Goal: Information Seeking & Learning: Learn about a topic

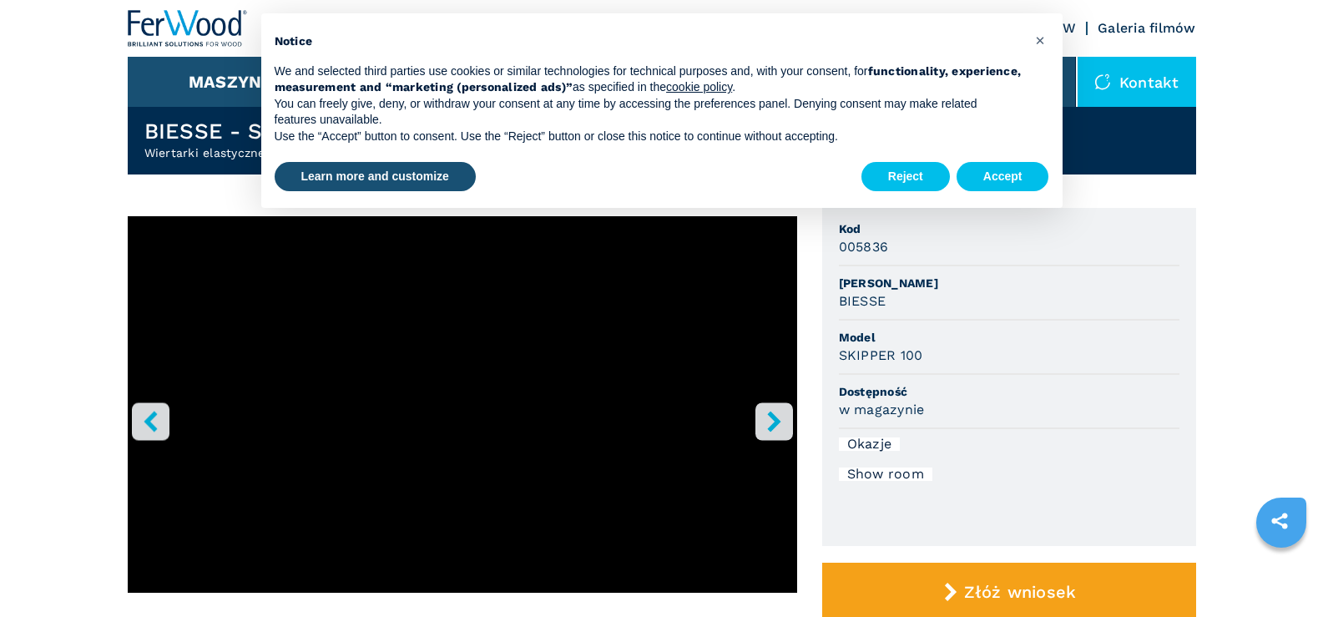
scroll to position [83, 0]
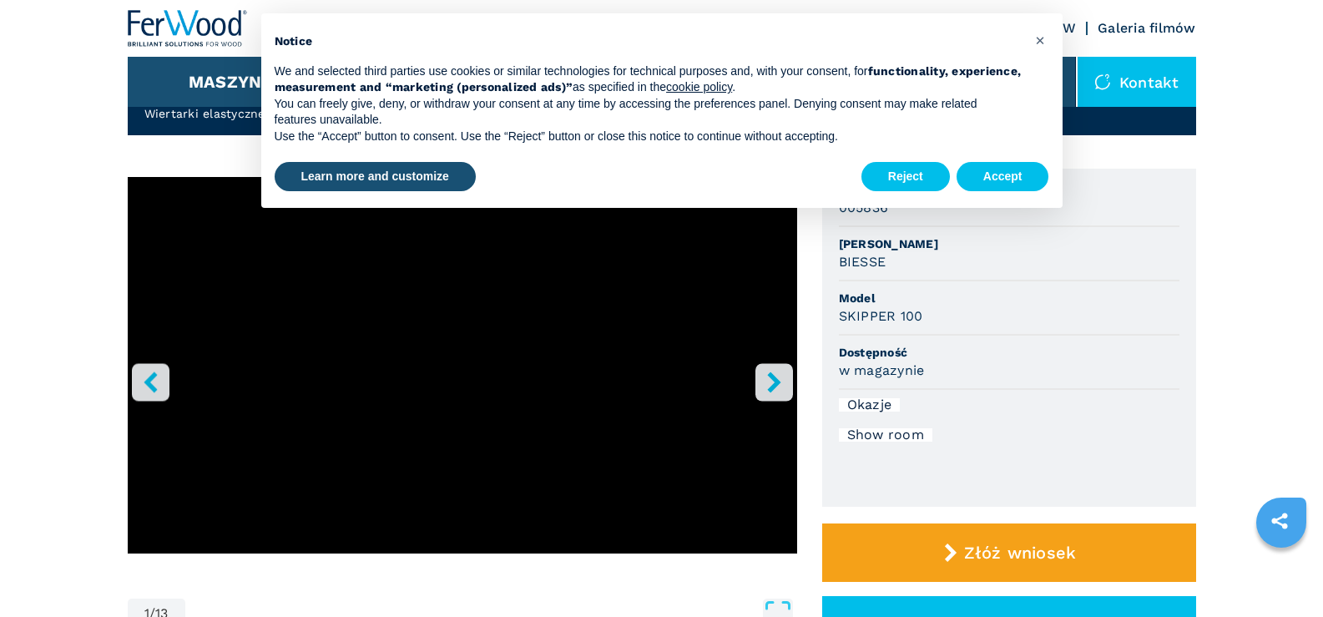
click at [779, 376] on icon "right-button" at bounding box center [774, 381] width 21 height 21
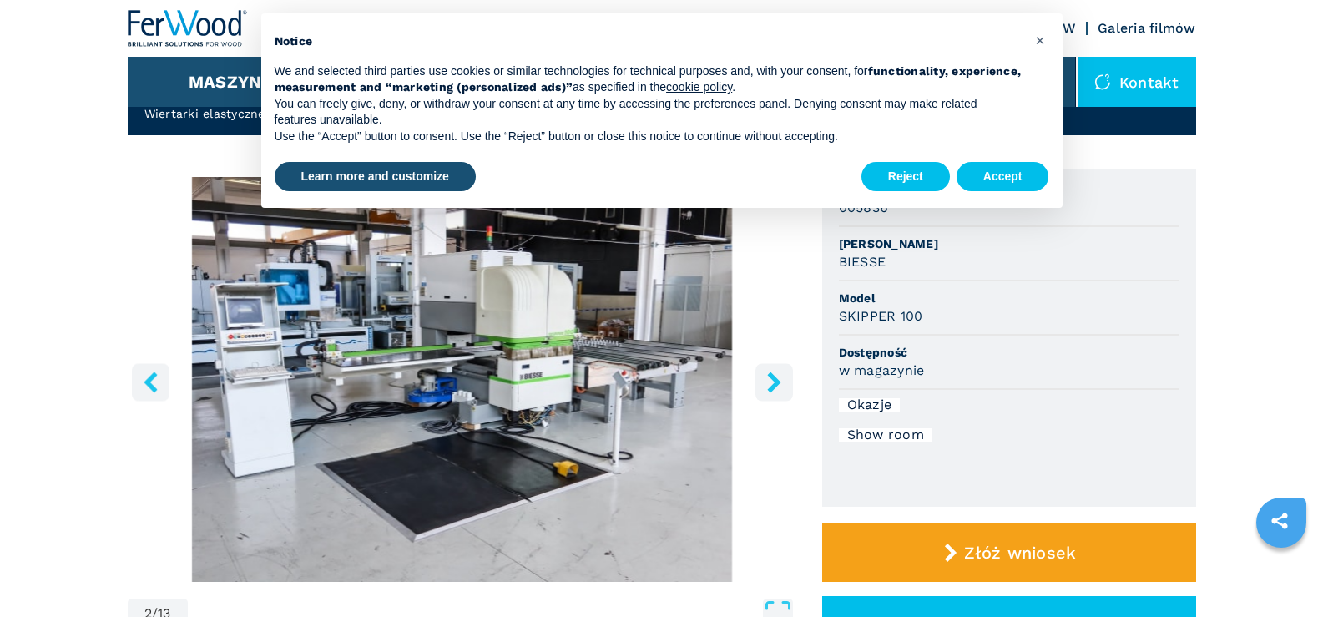
click at [774, 386] on icon "right-button" at bounding box center [773, 381] width 13 height 21
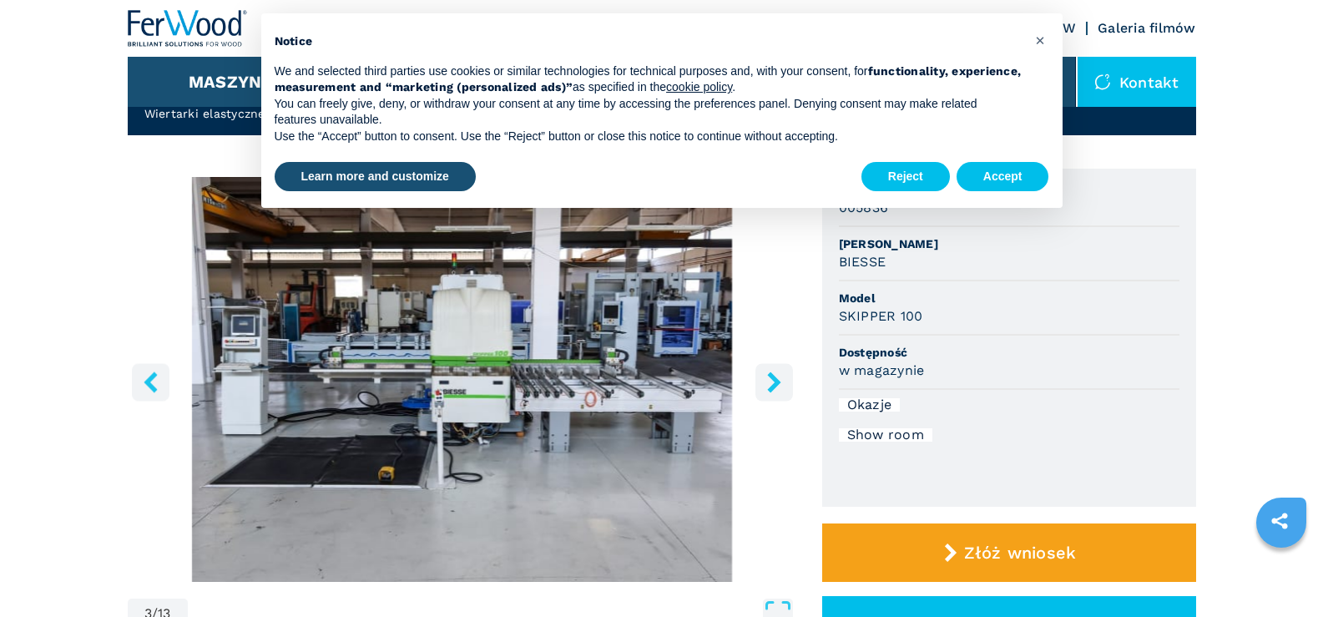
click at [774, 386] on icon "right-button" at bounding box center [773, 381] width 13 height 21
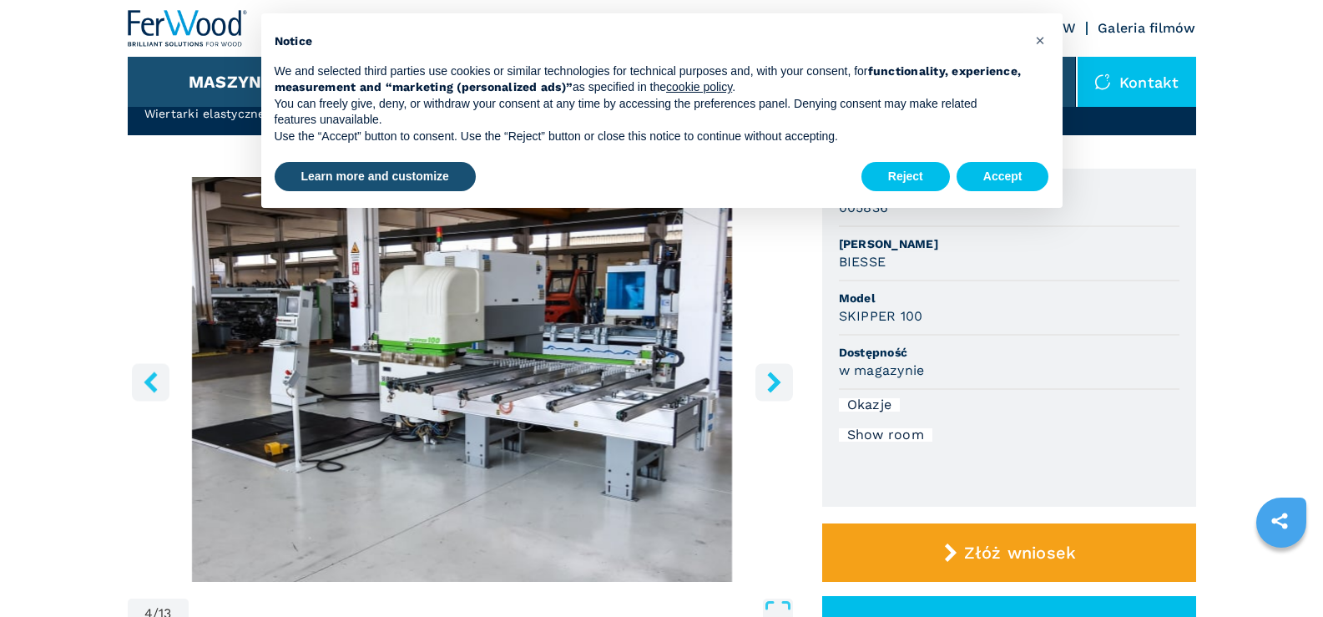
click at [774, 386] on icon "right-button" at bounding box center [773, 381] width 13 height 21
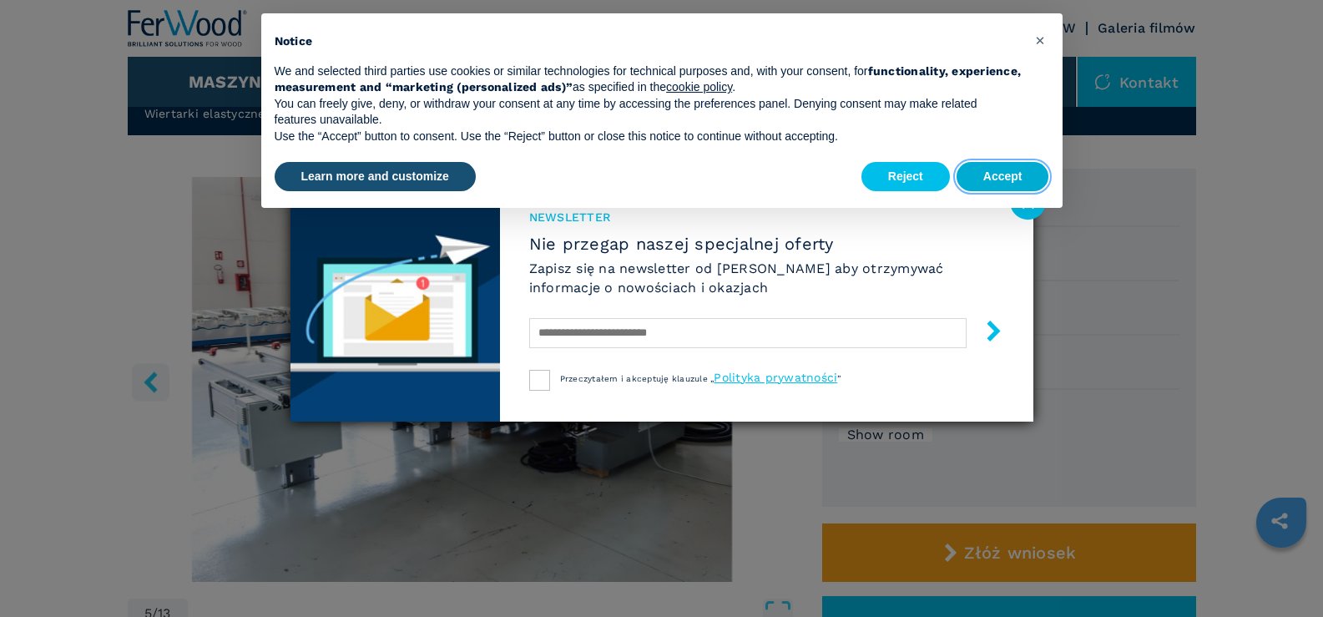
click at [996, 181] on button "Accept" at bounding box center [1002, 177] width 93 height 30
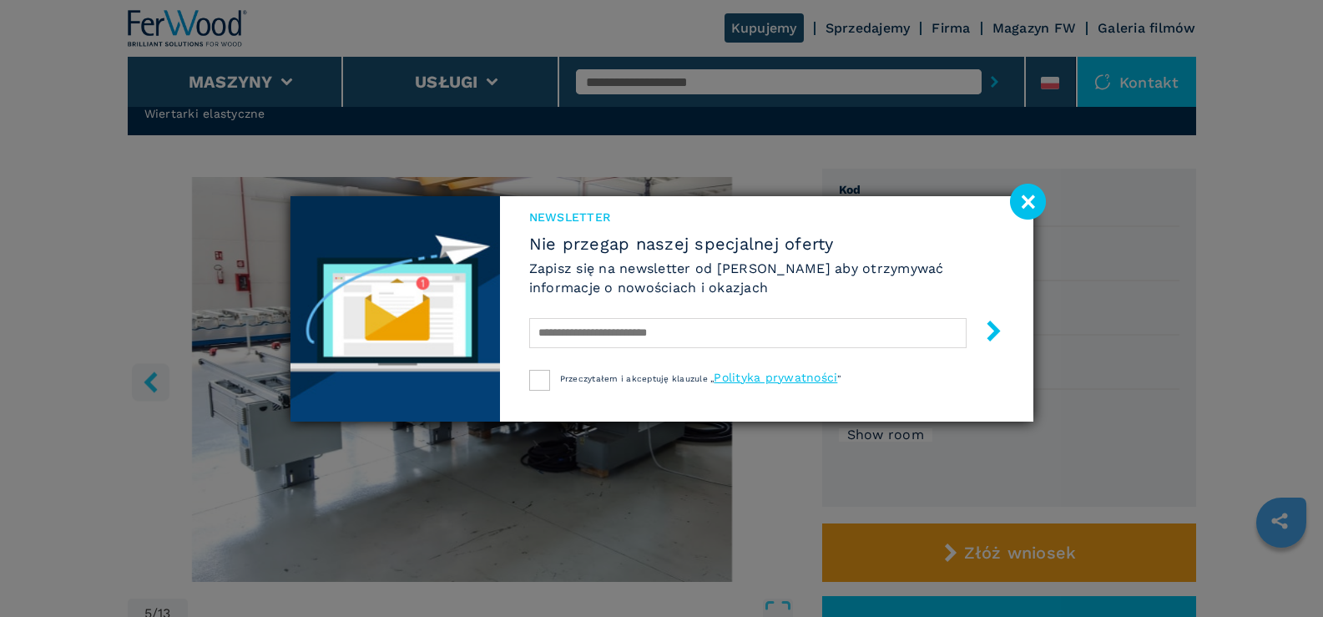
click at [1033, 204] on image at bounding box center [1028, 202] width 36 height 36
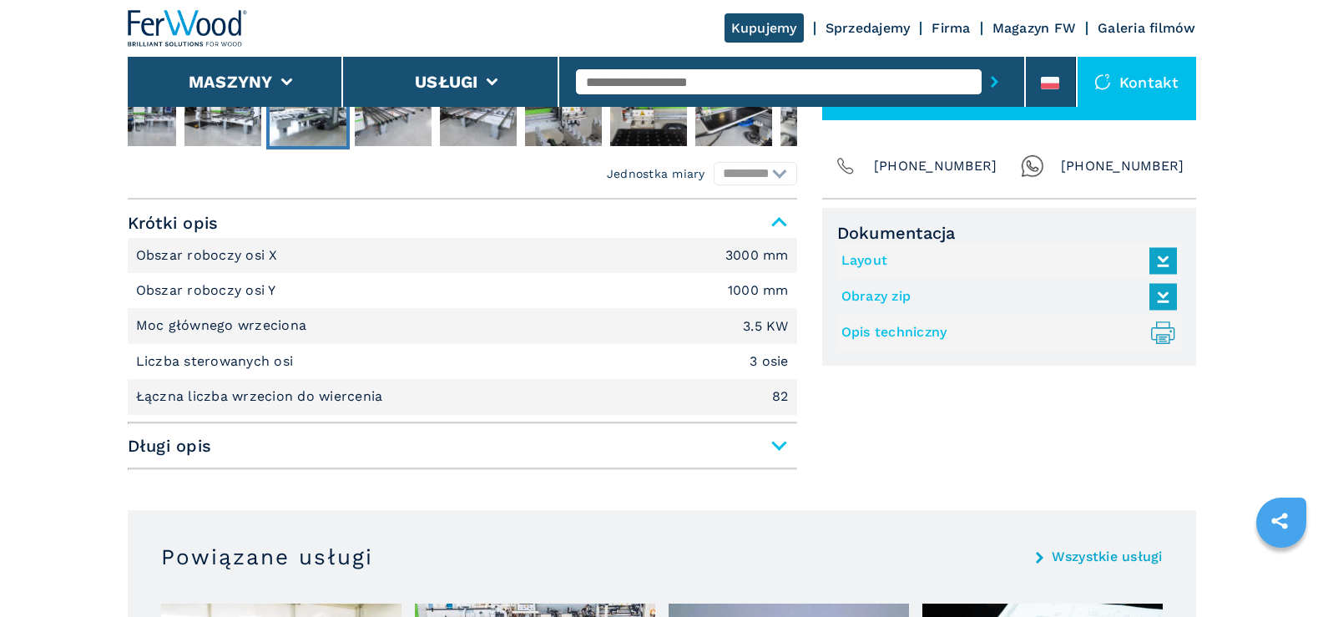
scroll to position [668, 0]
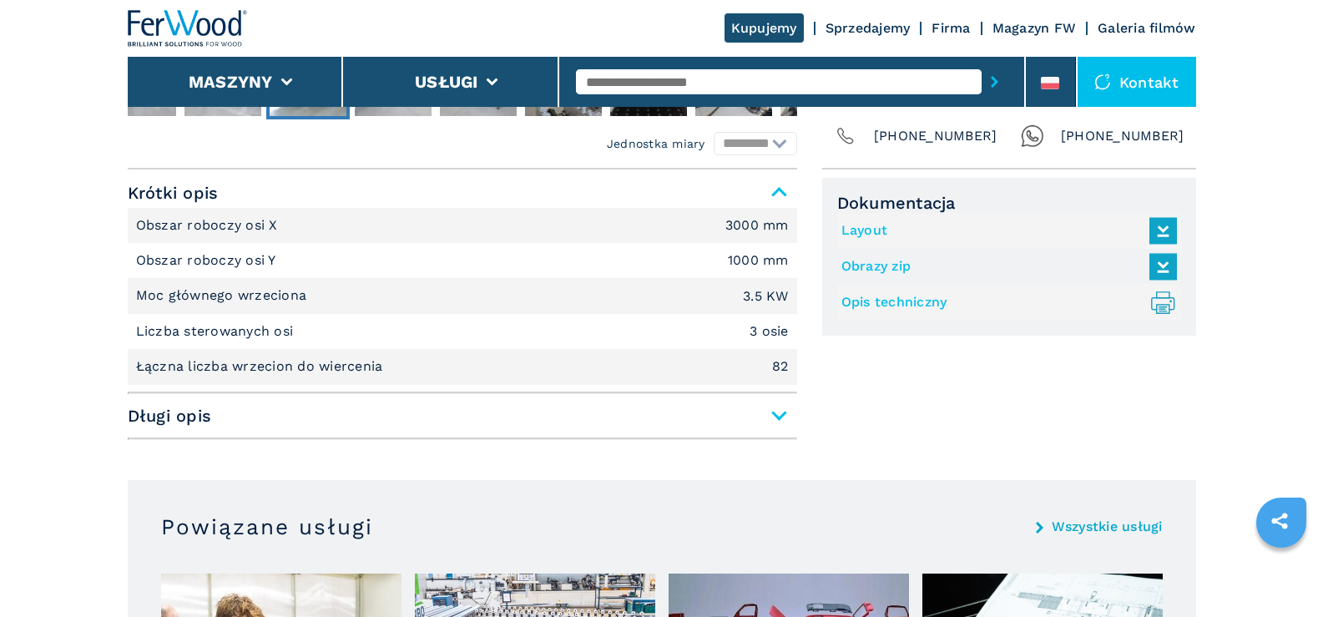
click at [774, 411] on span "Długi opis" at bounding box center [462, 416] width 669 height 30
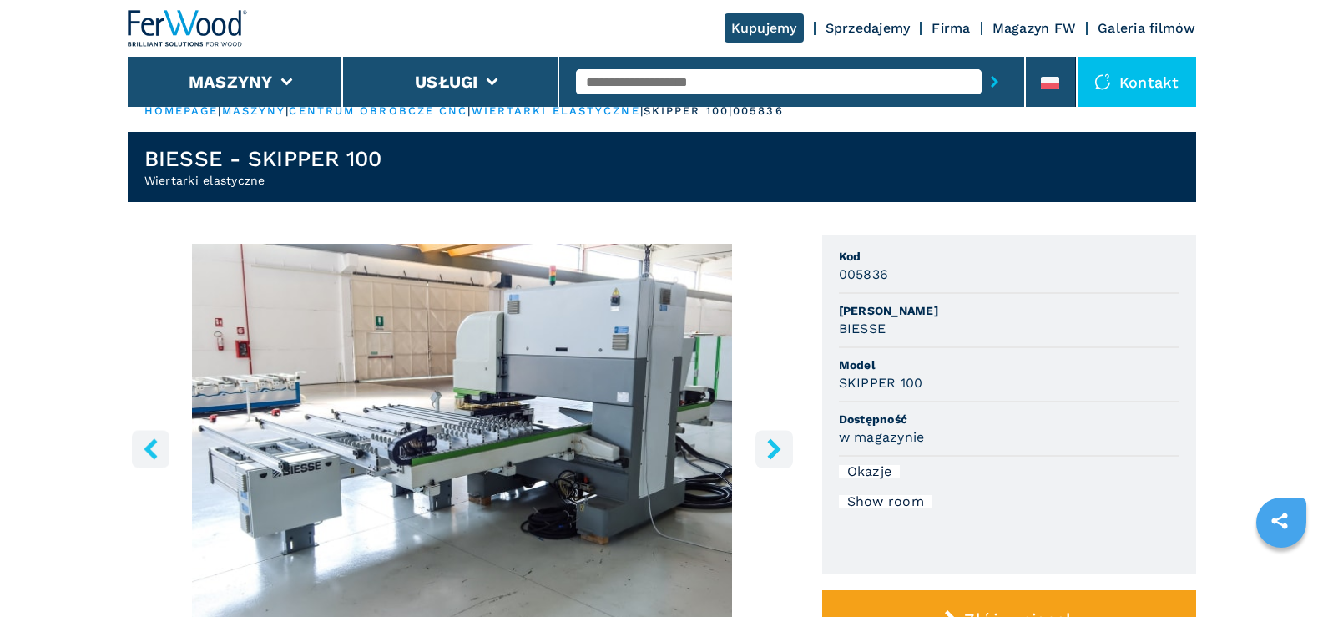
scroll to position [0, 0]
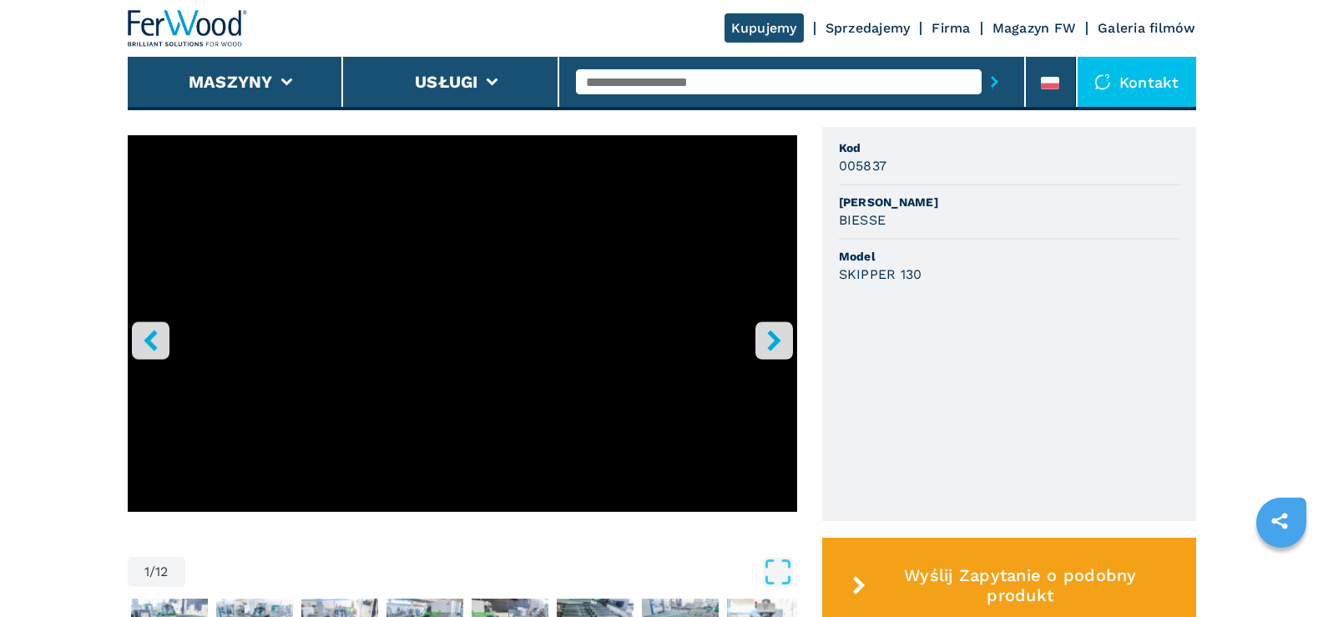
click at [778, 337] on icon "right-button" at bounding box center [774, 340] width 21 height 21
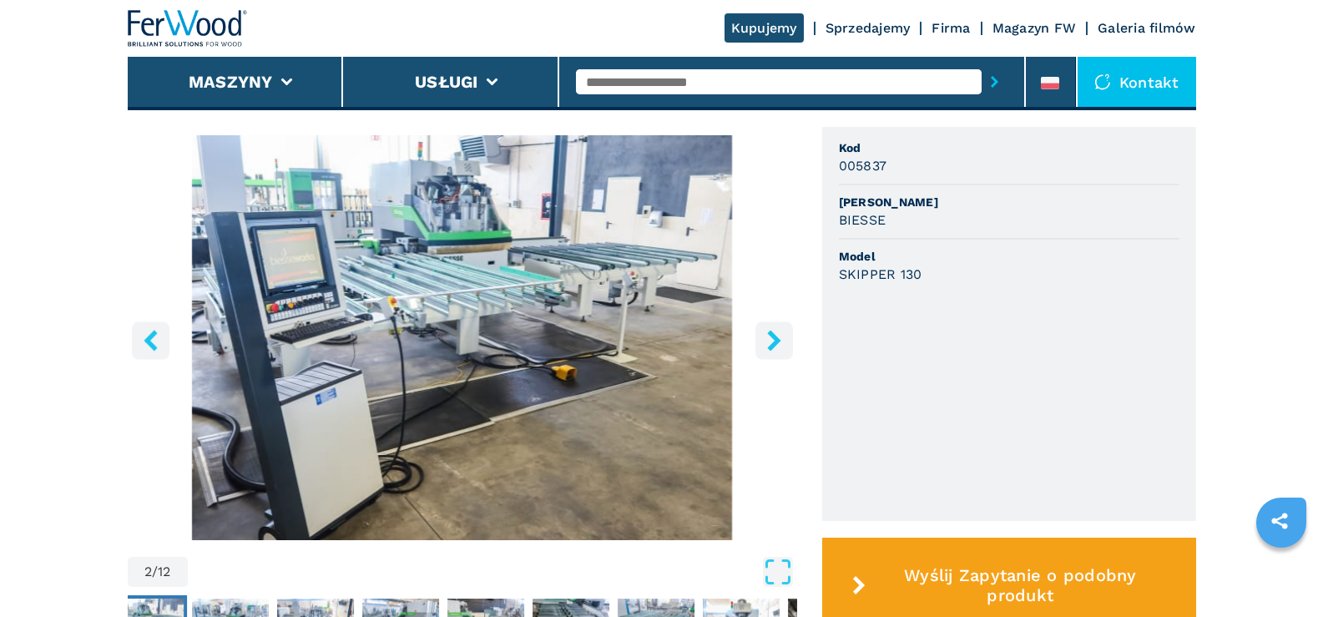
click at [777, 347] on icon "right-button" at bounding box center [774, 340] width 21 height 21
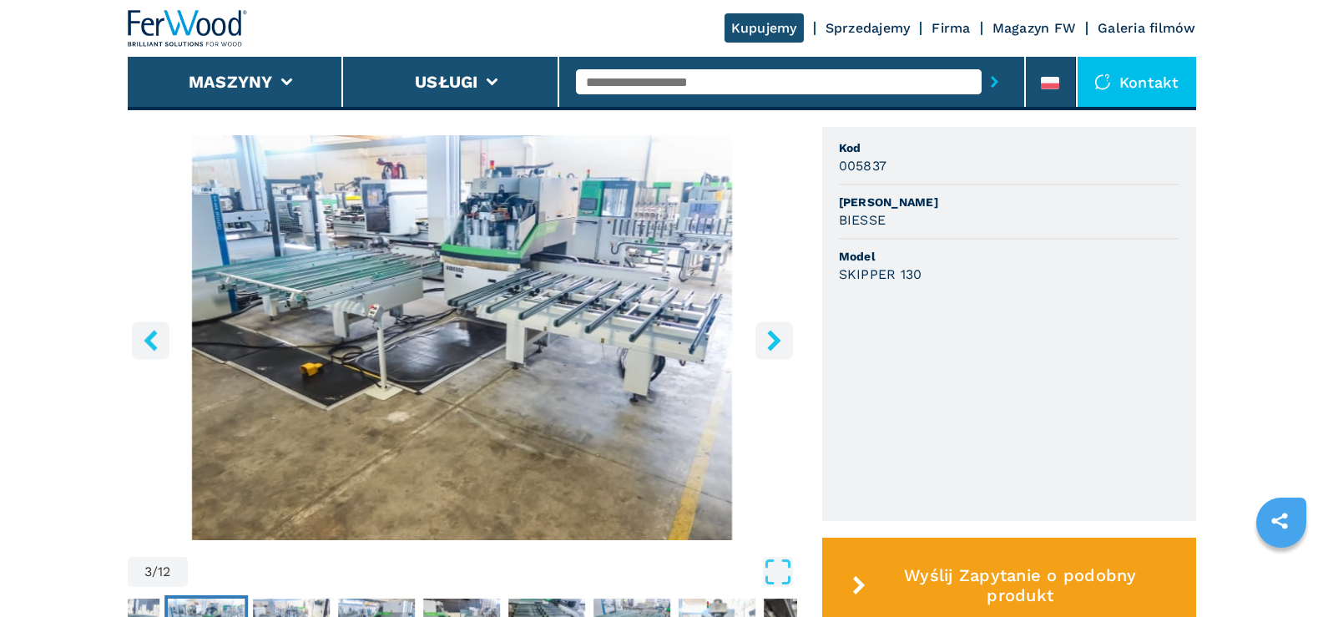
click at [777, 347] on icon "right-button" at bounding box center [774, 340] width 21 height 21
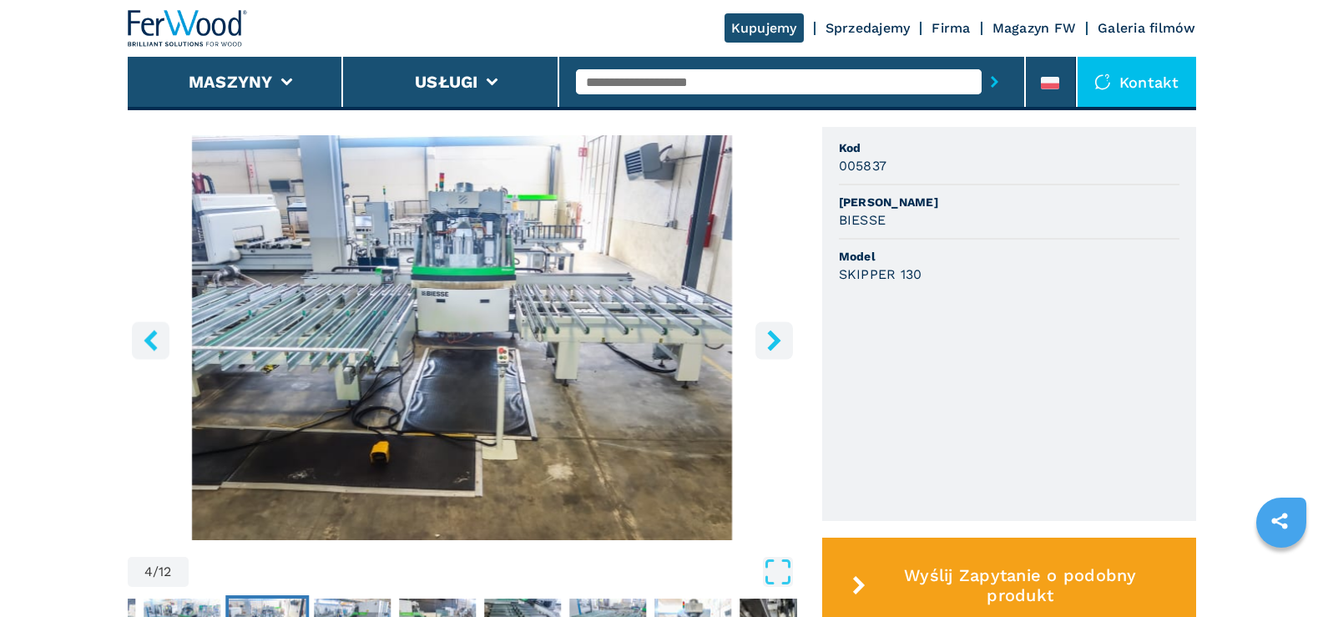
click at [774, 339] on icon "right-button" at bounding box center [773, 340] width 13 height 21
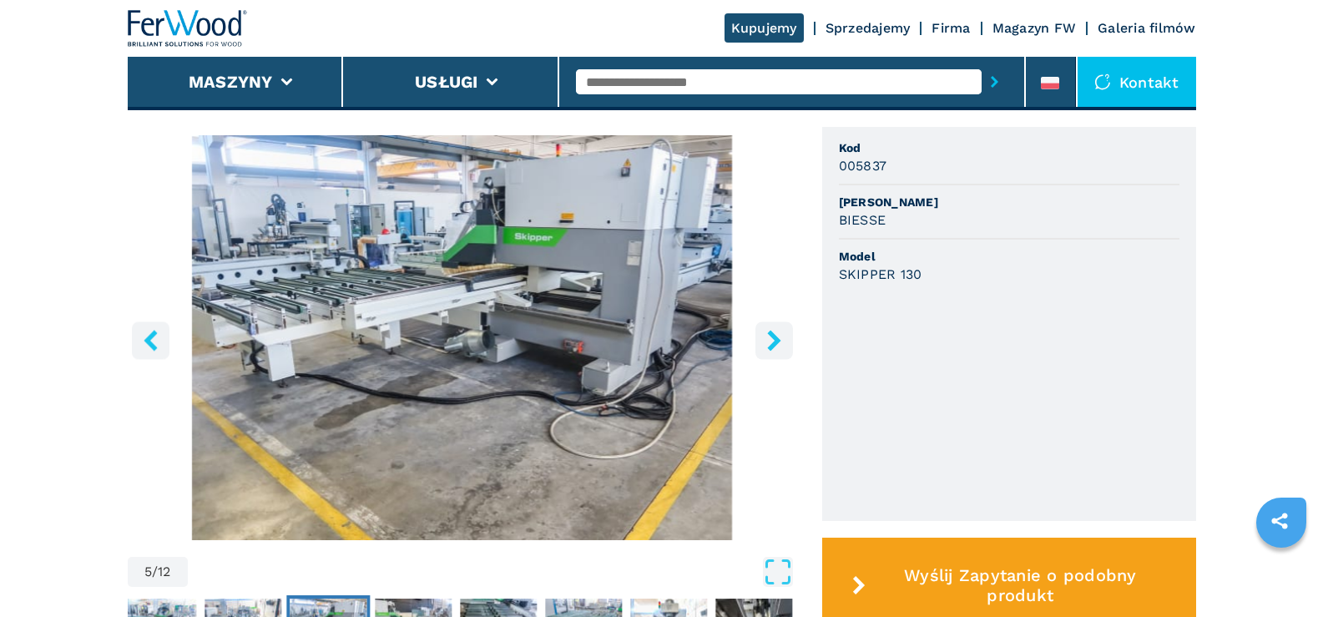
click at [773, 339] on icon "right-button" at bounding box center [773, 340] width 13 height 21
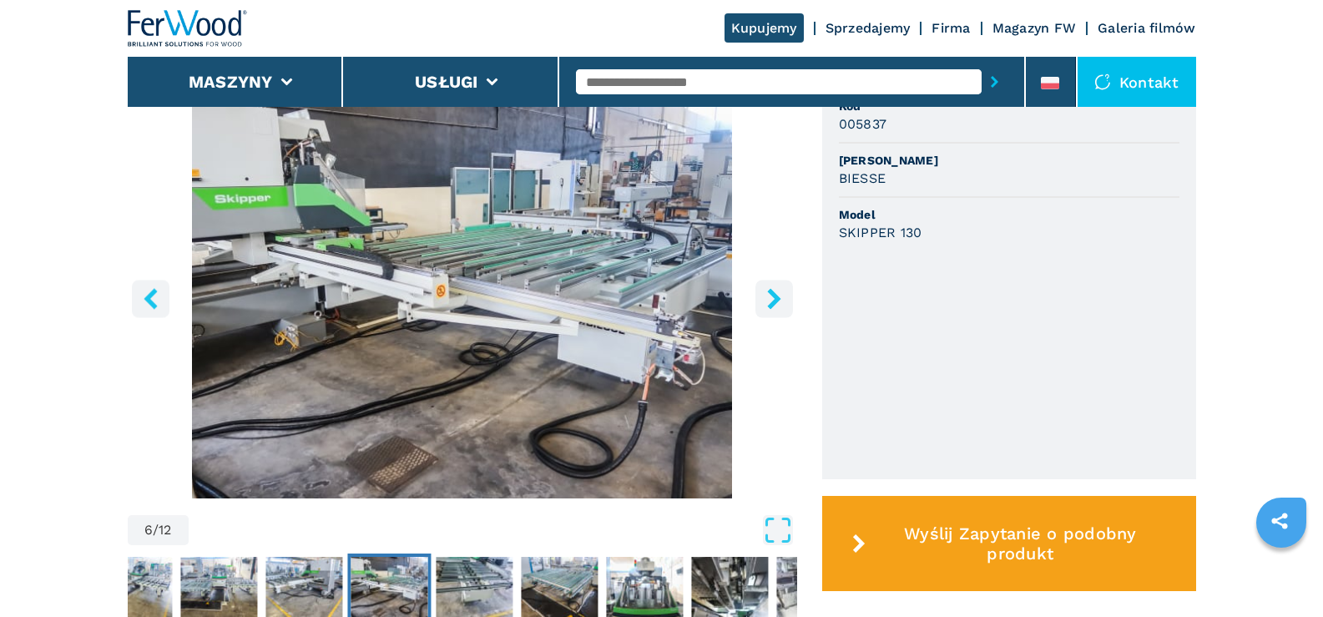
scroll to position [501, 0]
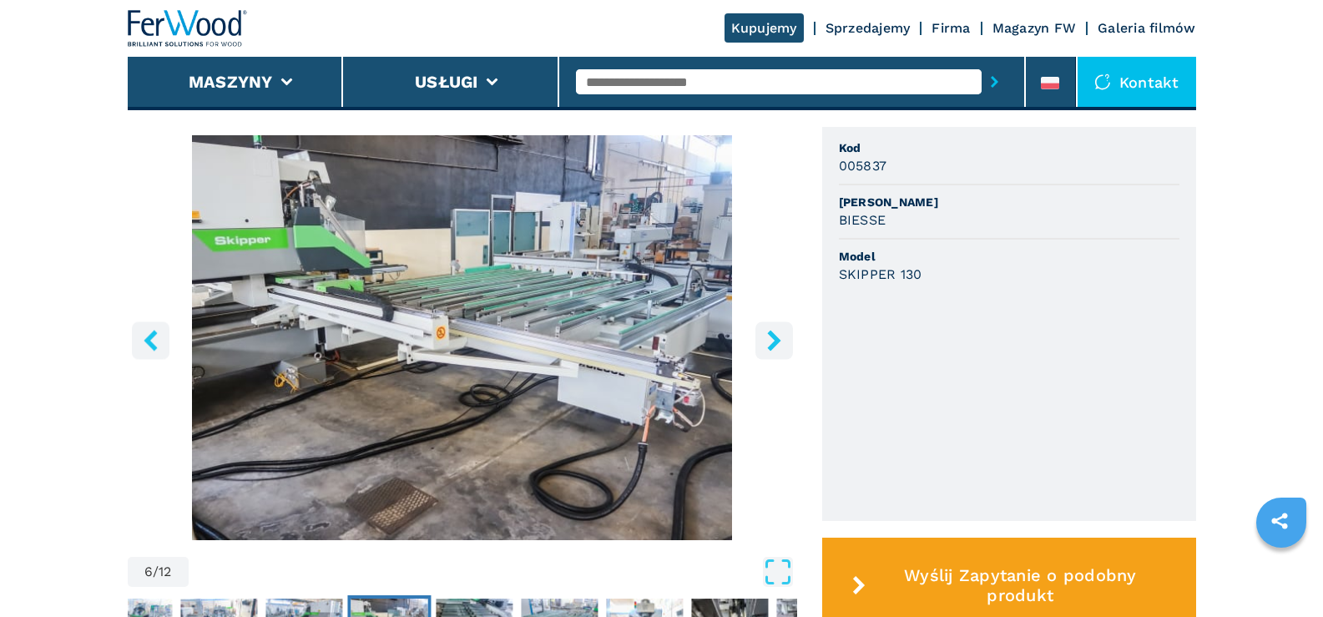
click at [777, 342] on icon "right-button" at bounding box center [773, 340] width 13 height 21
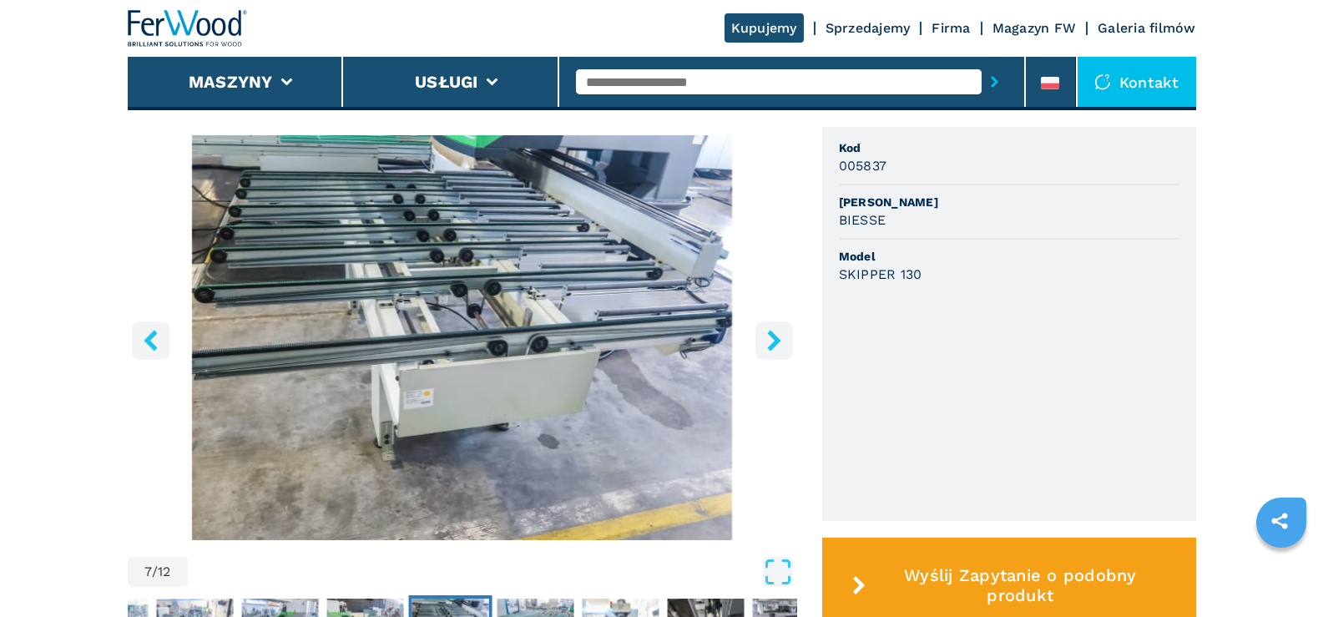
click at [777, 342] on icon "right-button" at bounding box center [773, 340] width 13 height 21
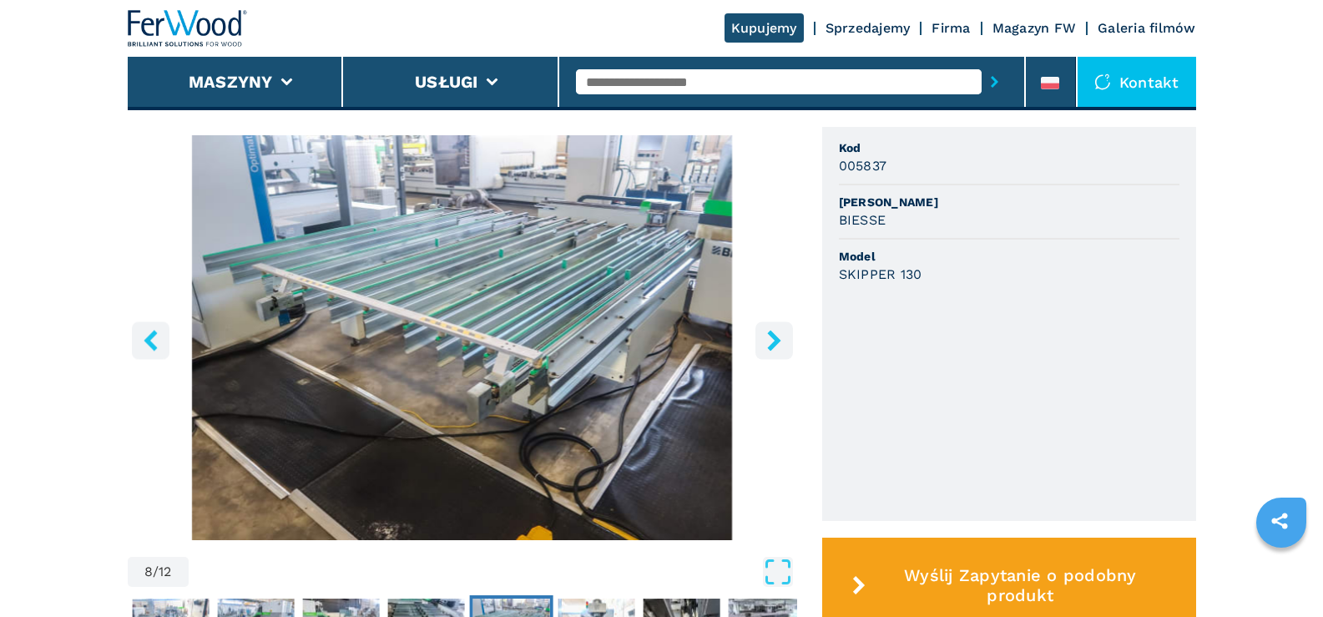
click at [777, 342] on icon "right-button" at bounding box center [773, 340] width 13 height 21
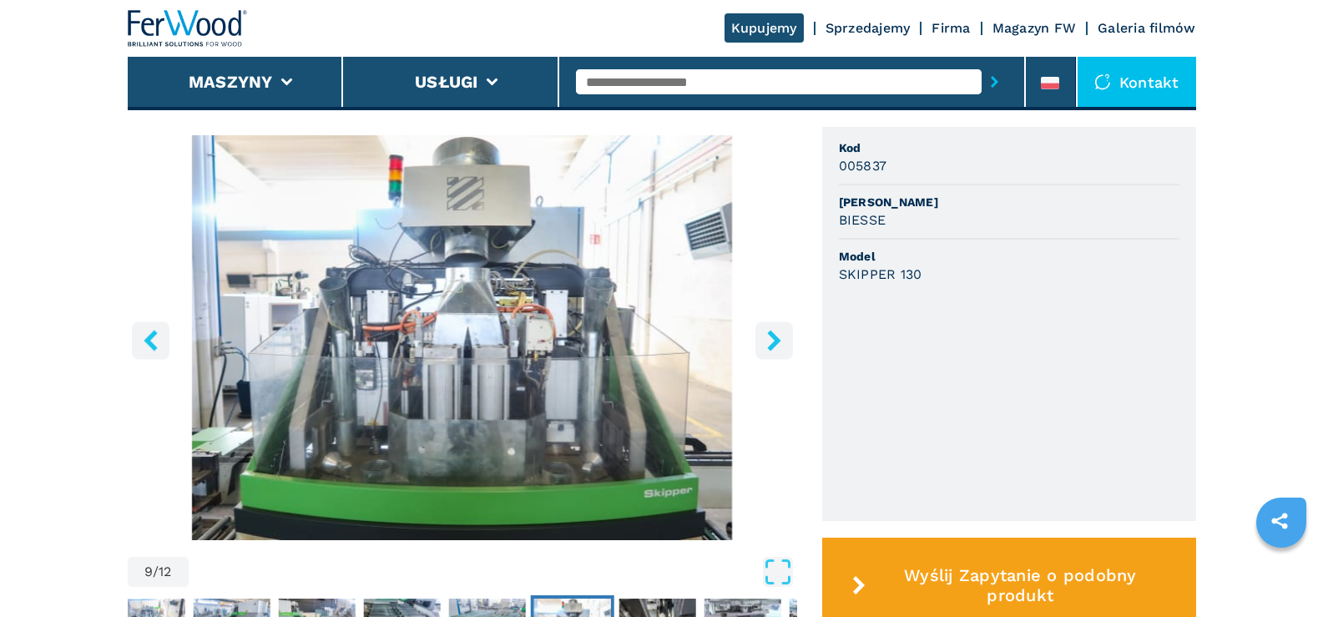
click at [777, 342] on icon "right-button" at bounding box center [773, 340] width 13 height 21
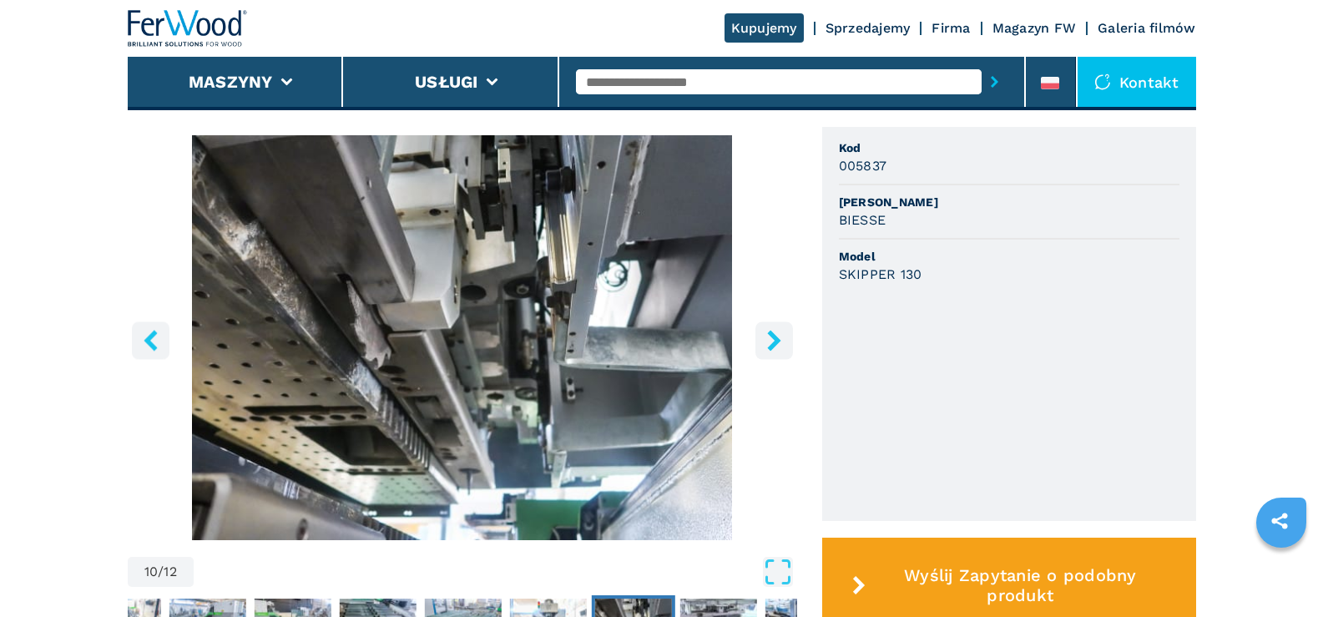
click at [777, 342] on icon "right-button" at bounding box center [773, 340] width 13 height 21
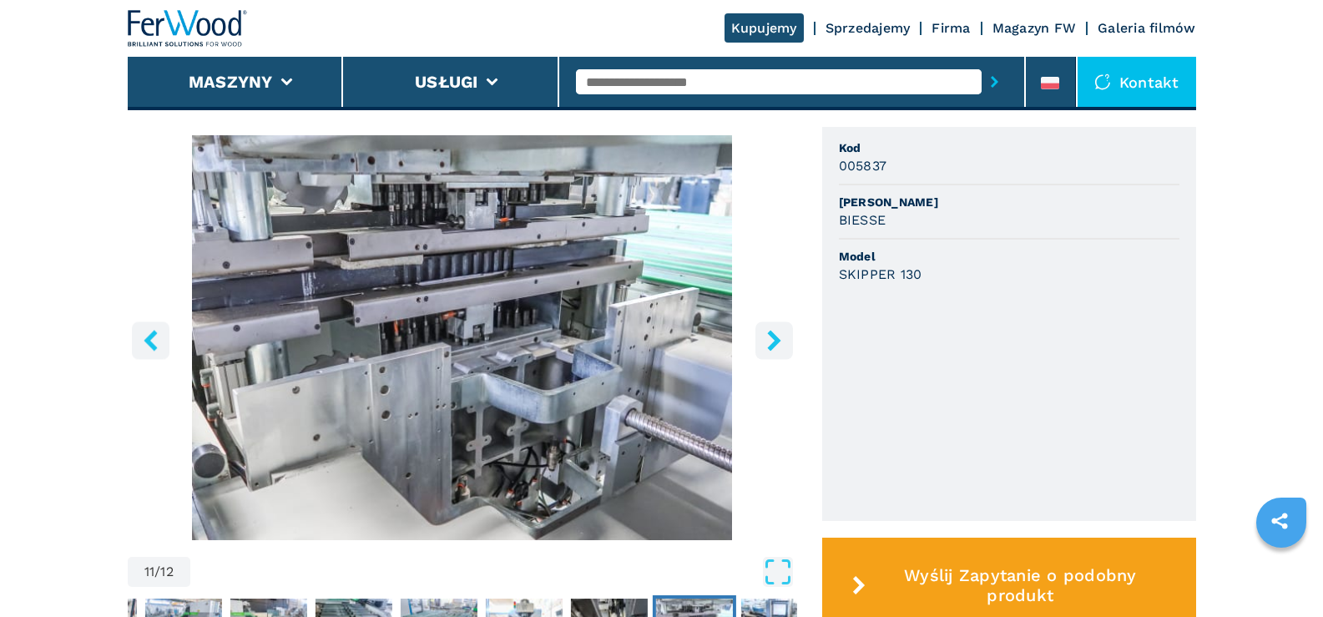
click at [777, 342] on icon "right-button" at bounding box center [773, 340] width 13 height 21
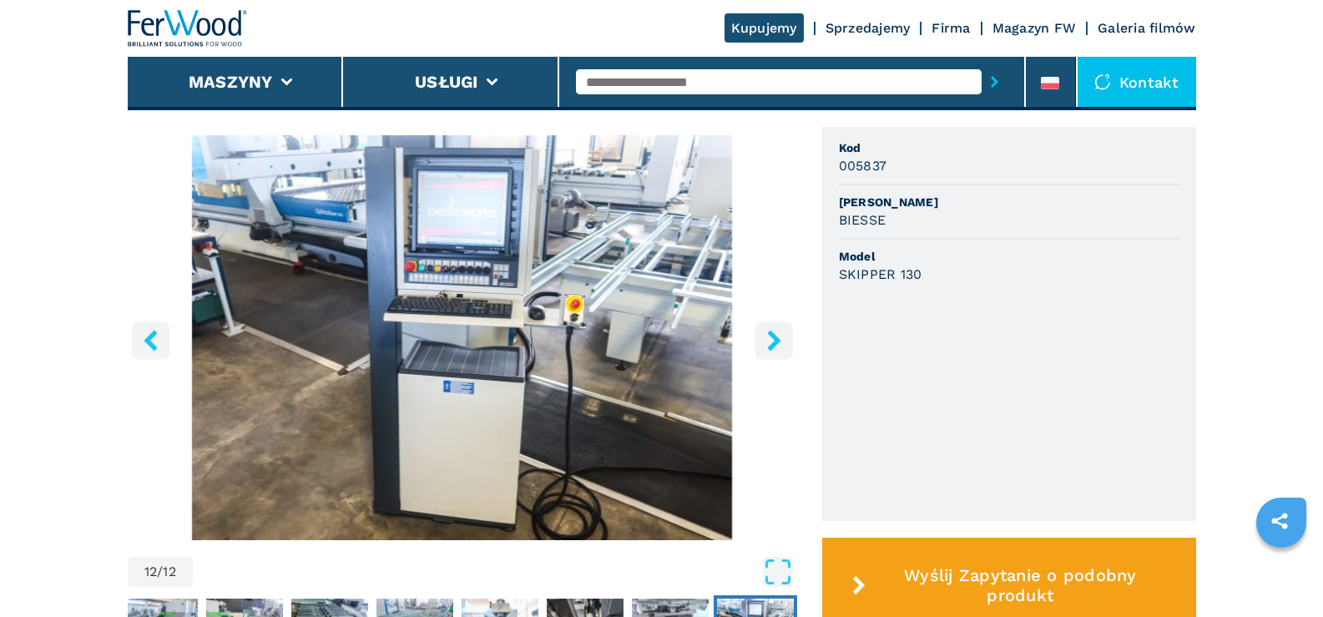
click at [777, 342] on icon "right-button" at bounding box center [773, 340] width 13 height 21
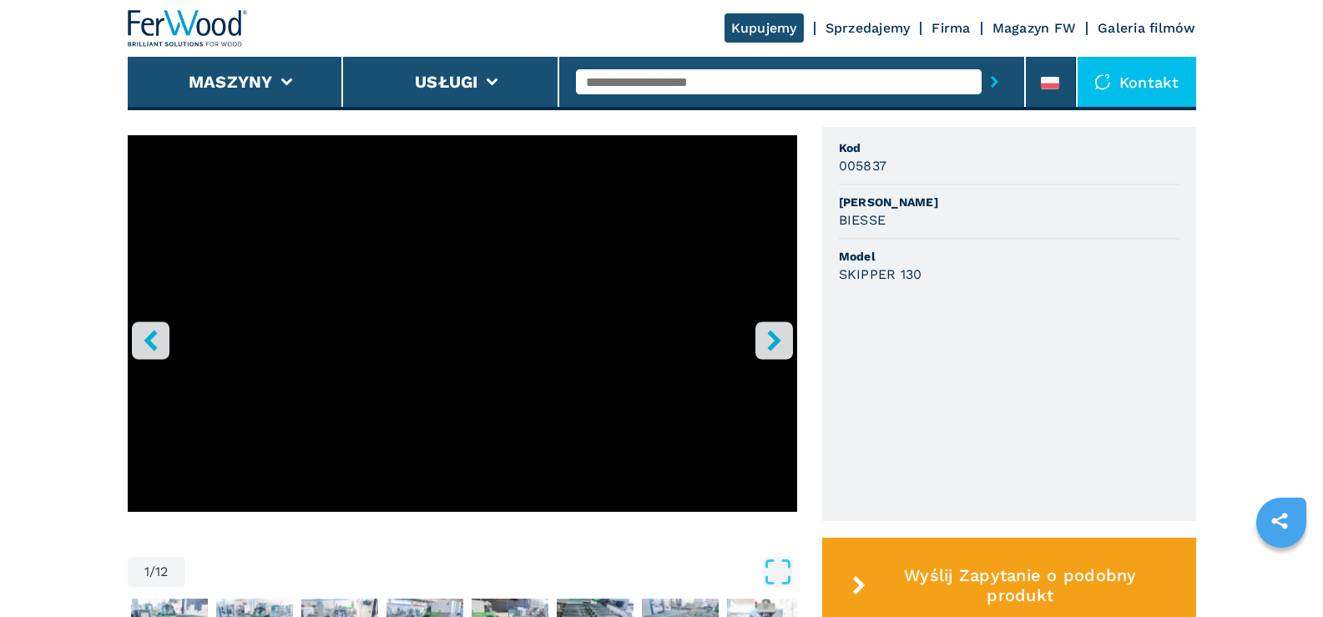
click at [777, 342] on icon "right-button" at bounding box center [773, 340] width 13 height 21
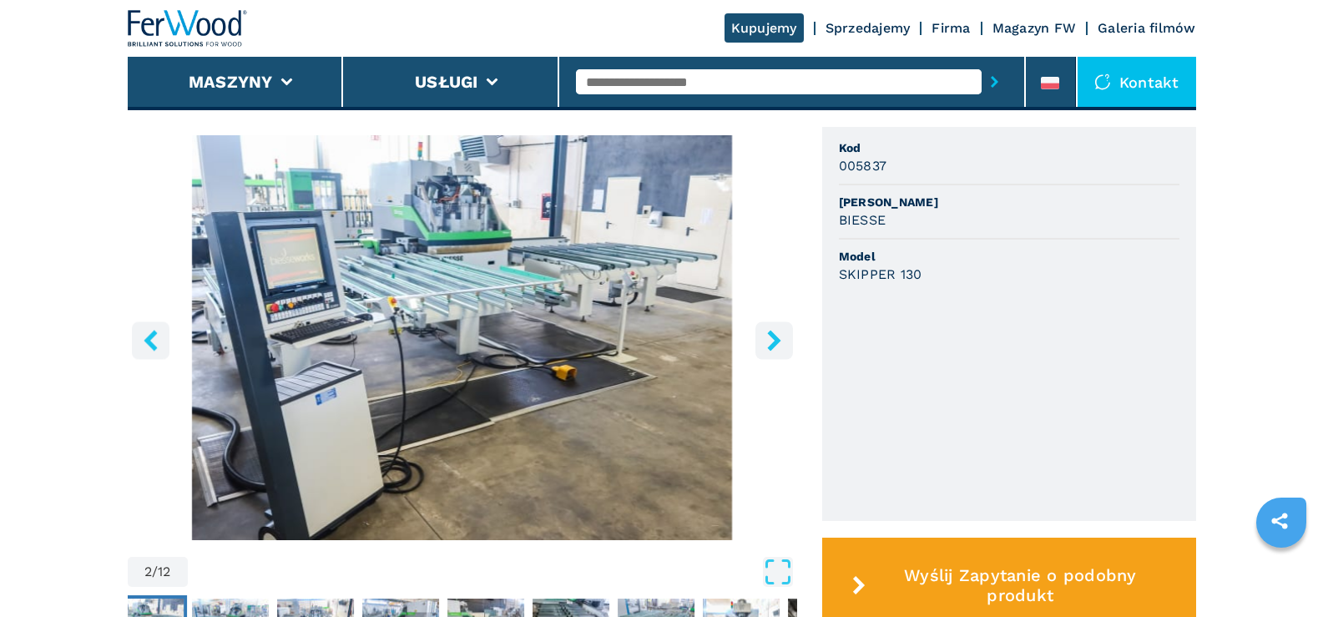
click at [153, 331] on icon "left-button" at bounding box center [150, 340] width 21 height 21
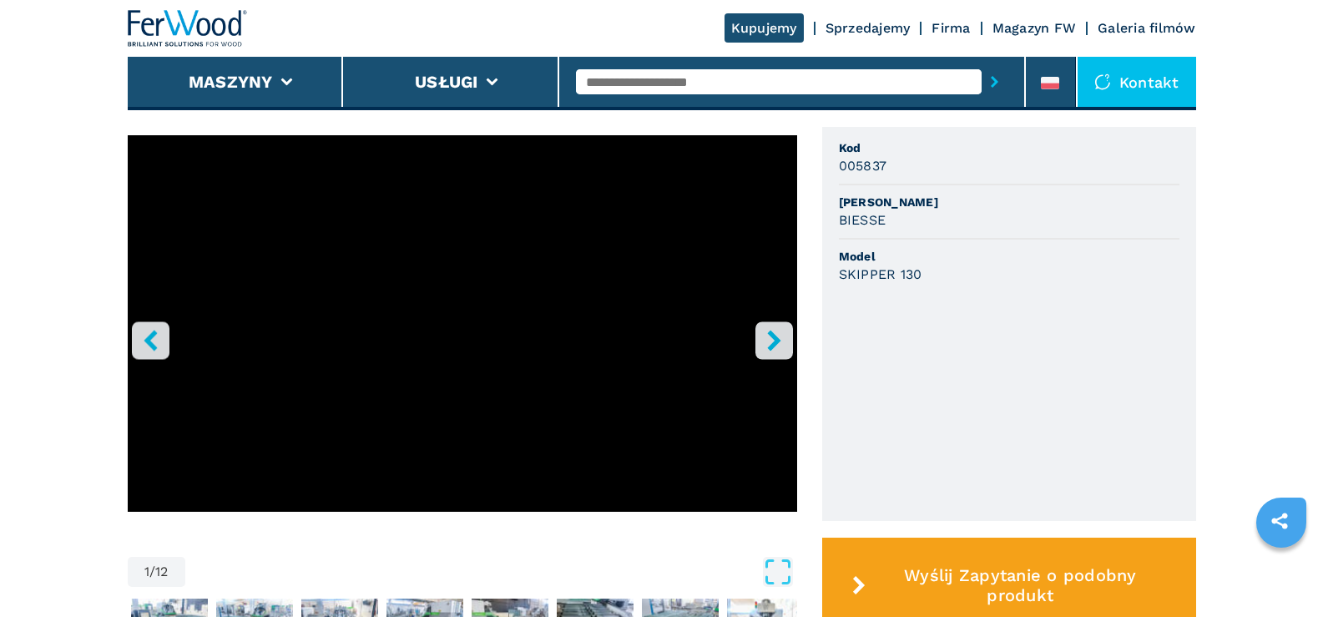
click at [952, 348] on ul "Kod 005837 Marka BIESSE Model SKIPPER 130" at bounding box center [1009, 324] width 374 height 394
